Goal: Transaction & Acquisition: Download file/media

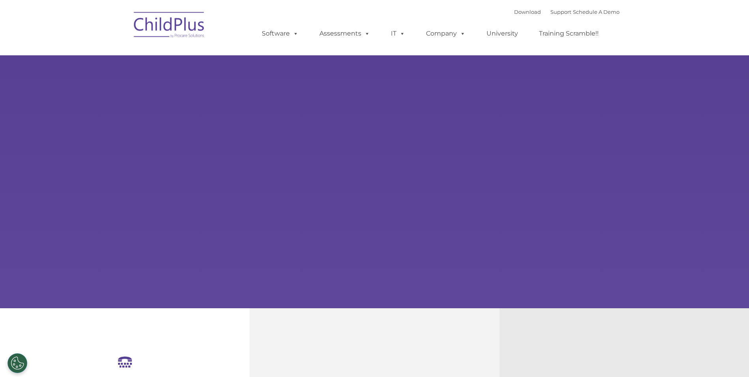
select select "MEDIUM"
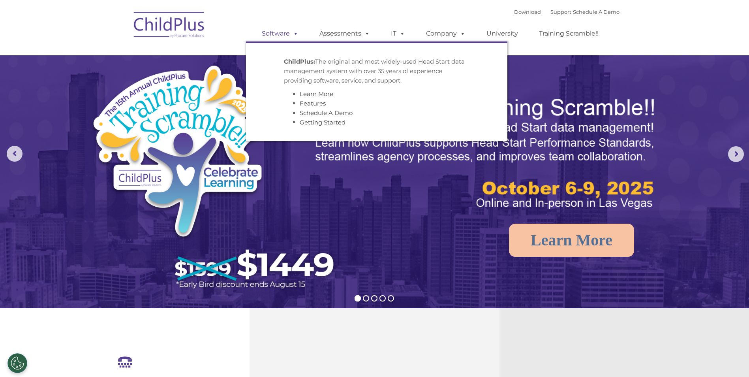
click at [277, 34] on link "Software" at bounding box center [280, 34] width 53 height 16
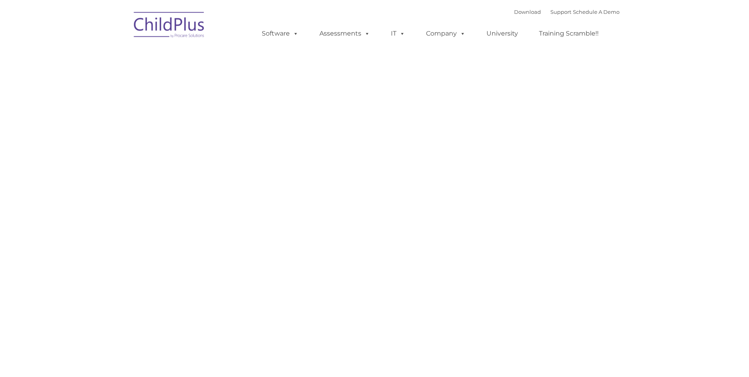
type input ""
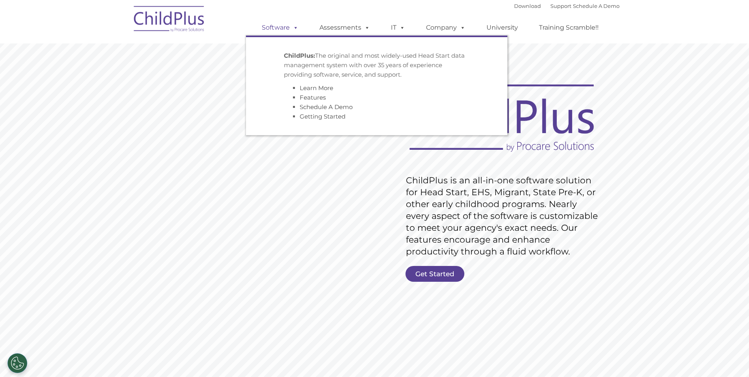
click at [297, 27] on span at bounding box center [294, 28] width 9 height 8
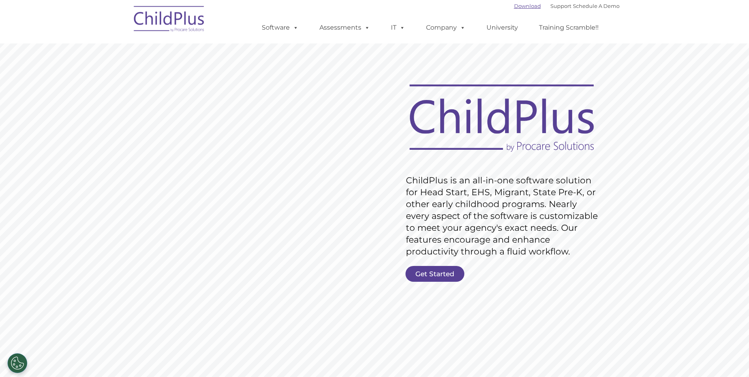
click at [517, 4] on link "Download" at bounding box center [527, 6] width 27 height 6
